Goal: Task Accomplishment & Management: Use online tool/utility

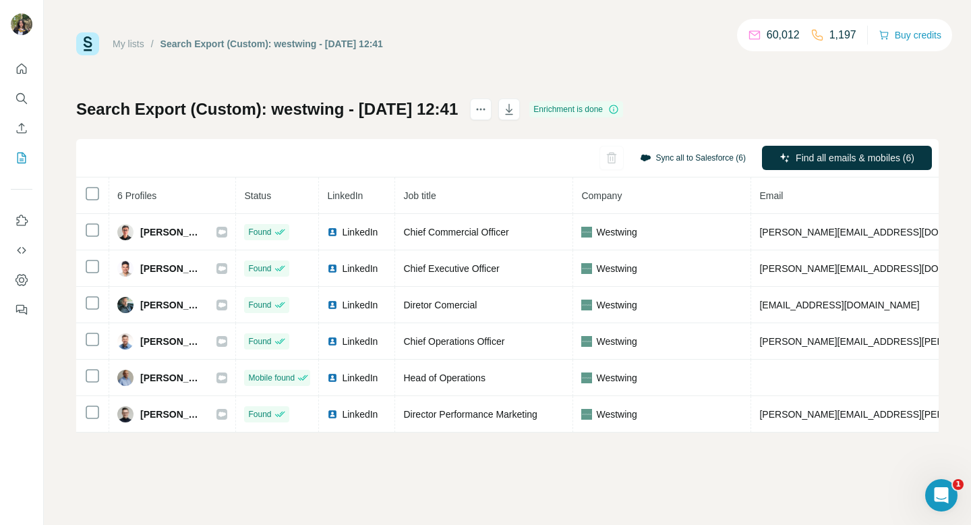
click at [719, 160] on button "Sync all to Salesforce (6)" at bounding box center [693, 158] width 125 height 20
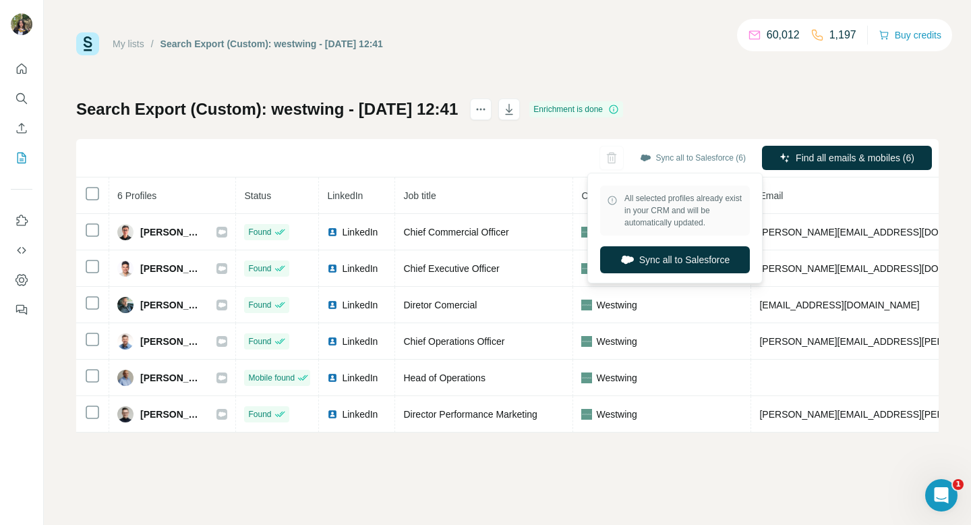
click at [744, 82] on div "My lists / Search Export (Custom): westwing - [DATE] 12:41 60,012 1,197 Buy cre…" at bounding box center [507, 232] width 862 height 400
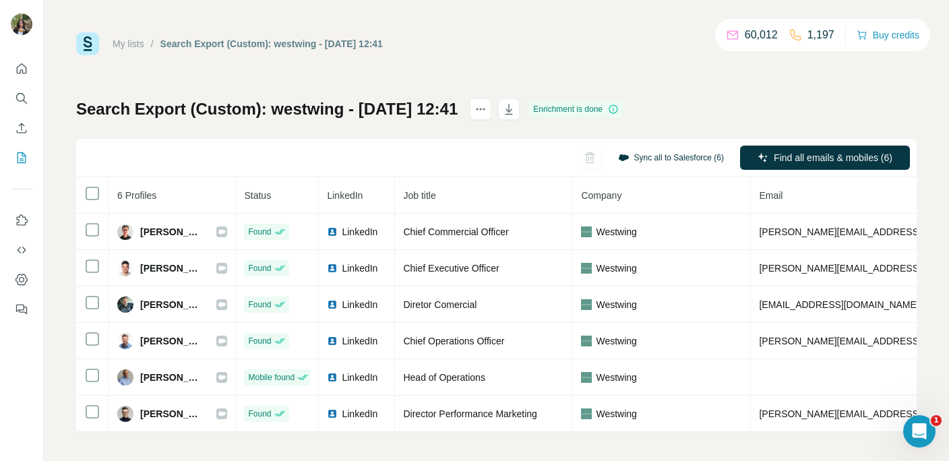
click at [659, 160] on button "Sync all to Salesforce (6)" at bounding box center [671, 158] width 125 height 20
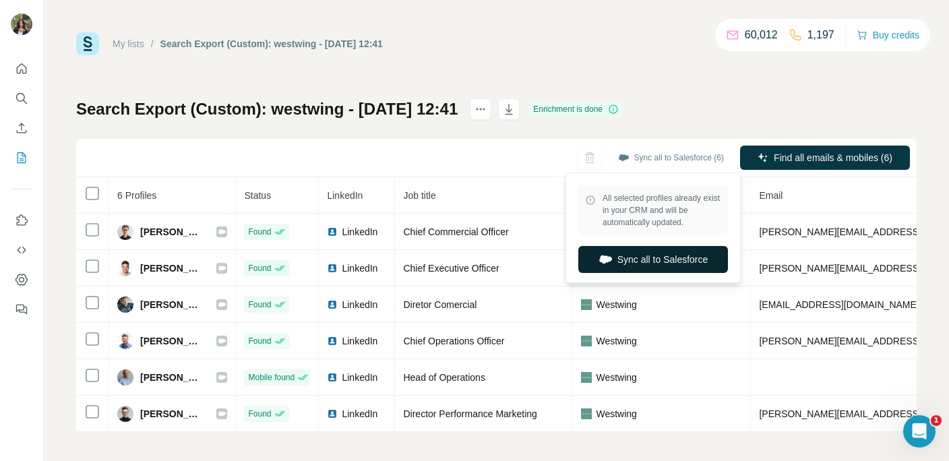
click at [615, 258] on button "Sync all to Salesforce" at bounding box center [654, 259] width 150 height 27
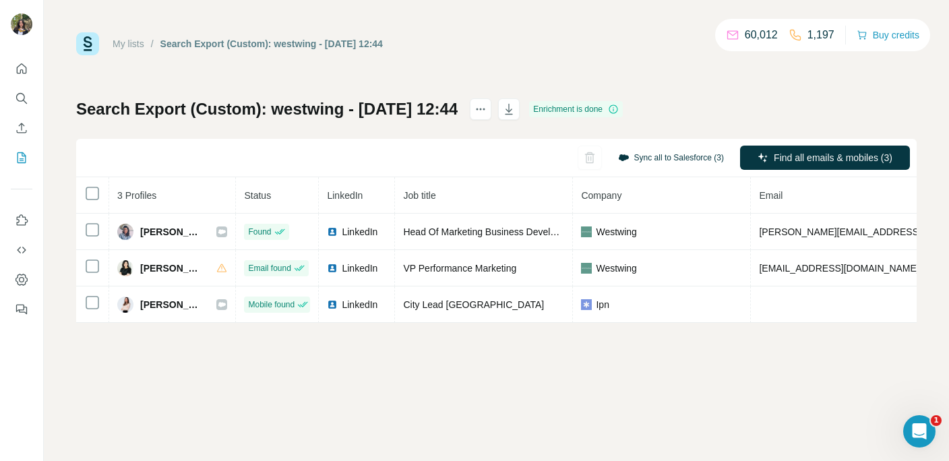
click at [637, 154] on button "Sync all to Salesforce (3)" at bounding box center [671, 158] width 125 height 20
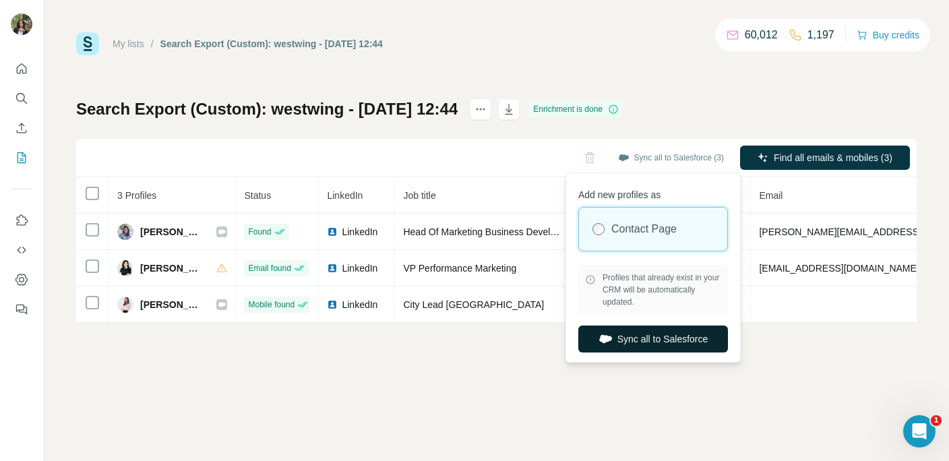
click at [620, 339] on button "Sync all to Salesforce" at bounding box center [654, 339] width 150 height 27
